Goal: Transaction & Acquisition: Purchase product/service

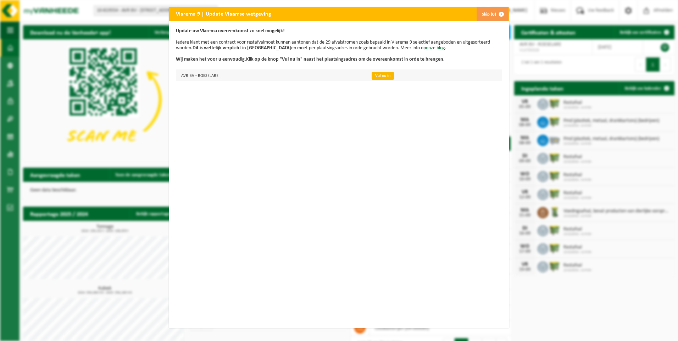
click at [379, 78] on link "Vul nu in" at bounding box center [383, 76] width 22 height 8
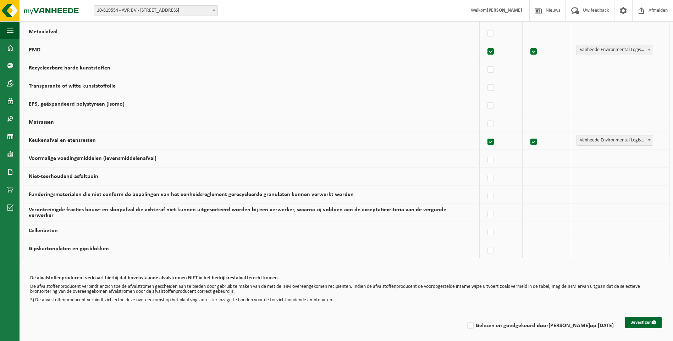
scroll to position [394, 0]
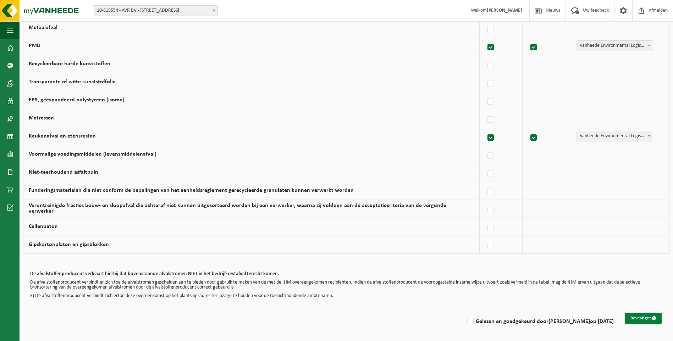
click at [636, 315] on button "Bevestigen" at bounding box center [643, 318] width 37 height 11
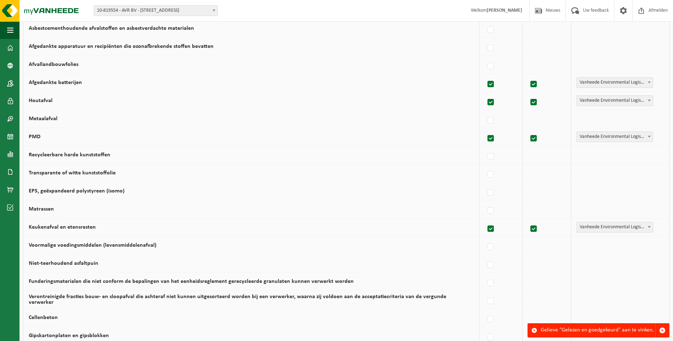
scroll to position [394, 0]
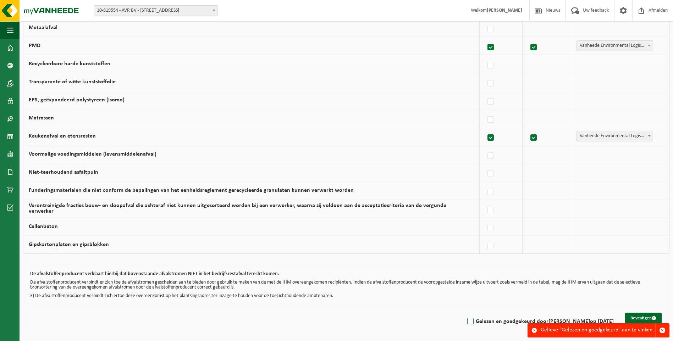
click at [466, 325] on label "Gelezen en goedgekeurd door Jurgen Compernolle op 05/09/25" at bounding box center [540, 321] width 148 height 11
click at [464, 313] on input "Gelezen en goedgekeurd door Jurgen Compernolle op 05/09/25" at bounding box center [464, 312] width 0 height 0
checkbox input "true"
click at [631, 317] on button "Bevestigen" at bounding box center [643, 318] width 37 height 11
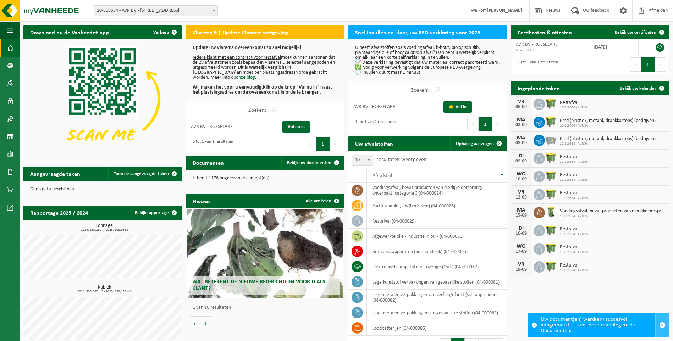
click at [661, 325] on span "button" at bounding box center [662, 325] width 6 height 6
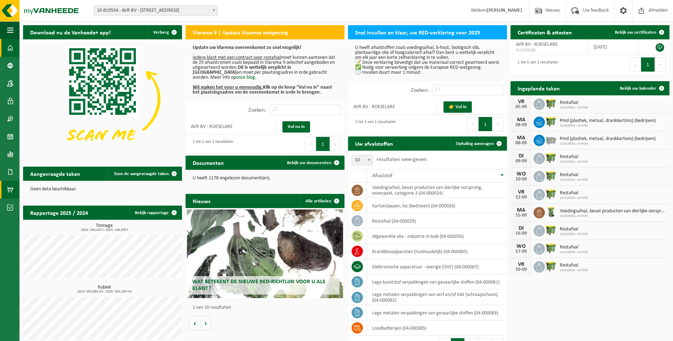
click at [10, 190] on span at bounding box center [10, 190] width 6 height 18
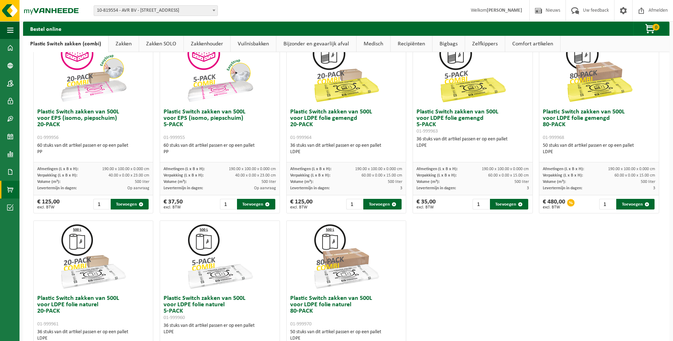
scroll to position [248, 0]
click at [625, 205] on button "Toevoegen" at bounding box center [635, 204] width 38 height 11
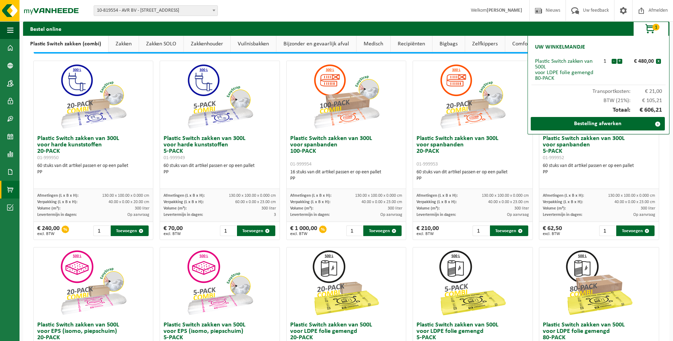
scroll to position [0, 0]
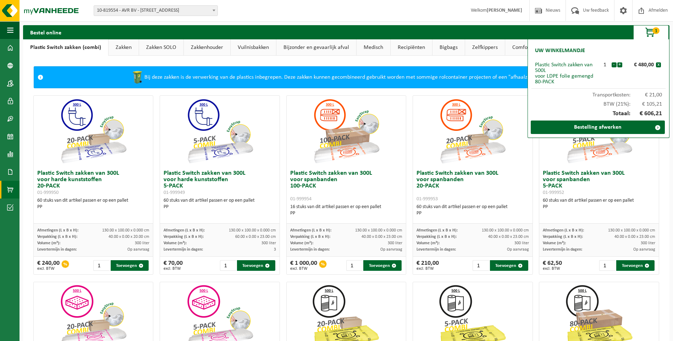
click at [159, 48] on link "Zakken SOLO" at bounding box center [161, 47] width 44 height 16
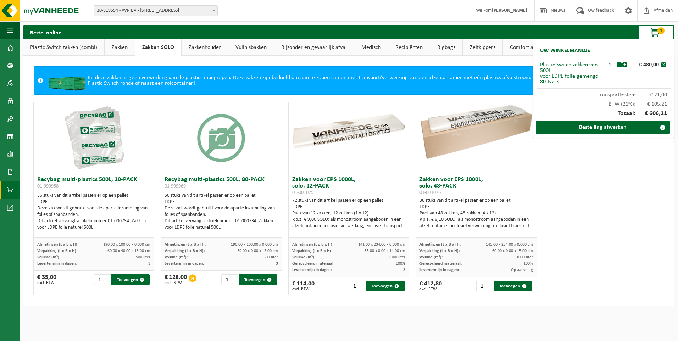
click at [123, 48] on link "Zakken" at bounding box center [120, 47] width 30 height 16
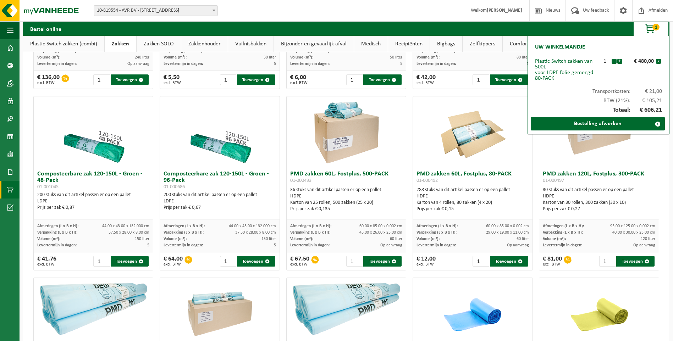
scroll to position [319, 0]
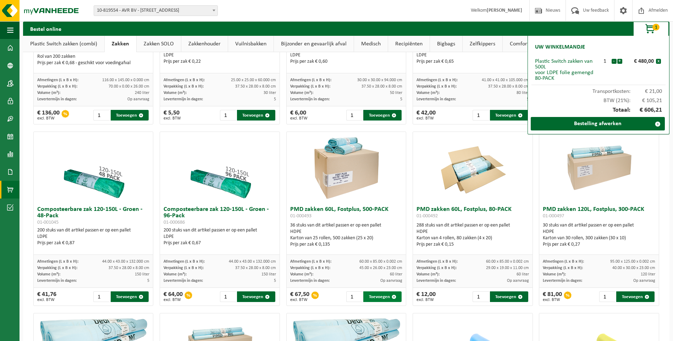
click at [375, 298] on button "Toevoegen" at bounding box center [382, 297] width 38 height 11
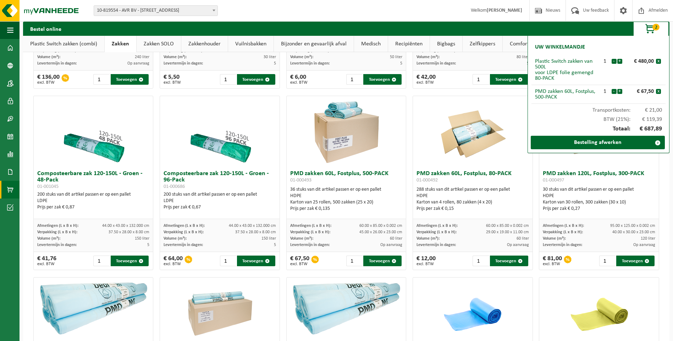
scroll to position [355, 0]
click at [623, 263] on button "Toevoegen" at bounding box center [635, 261] width 38 height 11
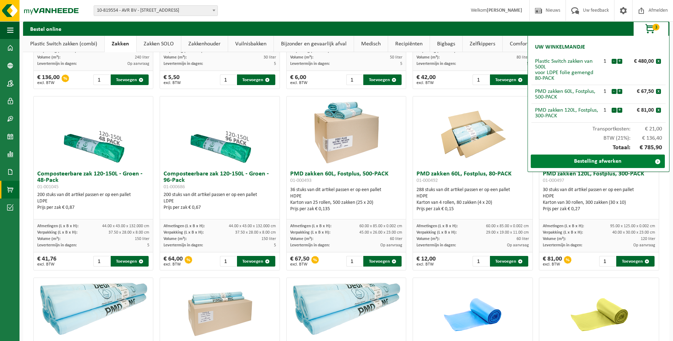
click at [615, 161] on link "Bestelling afwerken" at bounding box center [598, 161] width 134 height 13
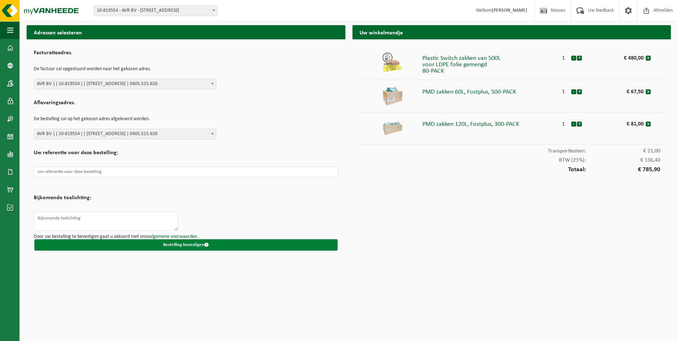
click at [193, 243] on button "Bestelling bevestigen" at bounding box center [185, 244] width 303 height 11
